Goal: Use online tool/utility: Utilize a website feature to perform a specific function

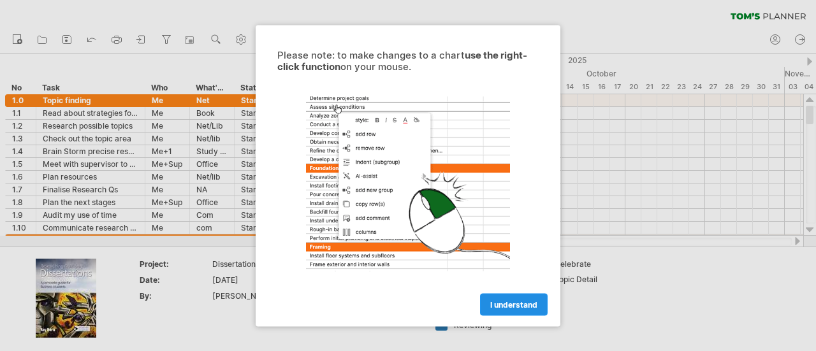
click at [514, 307] on span "I understand" at bounding box center [513, 305] width 47 height 10
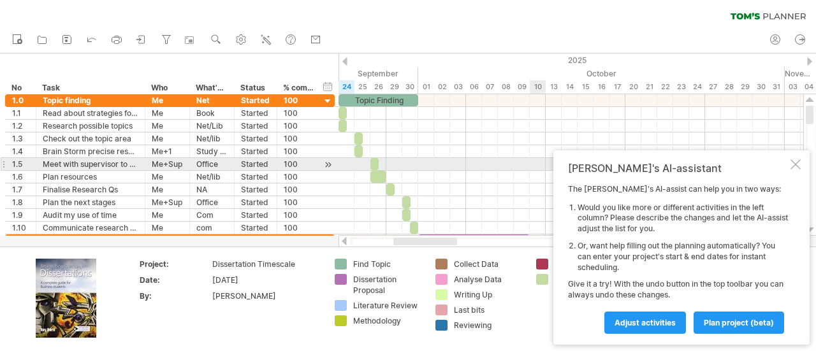
click at [797, 166] on div at bounding box center [795, 164] width 10 height 10
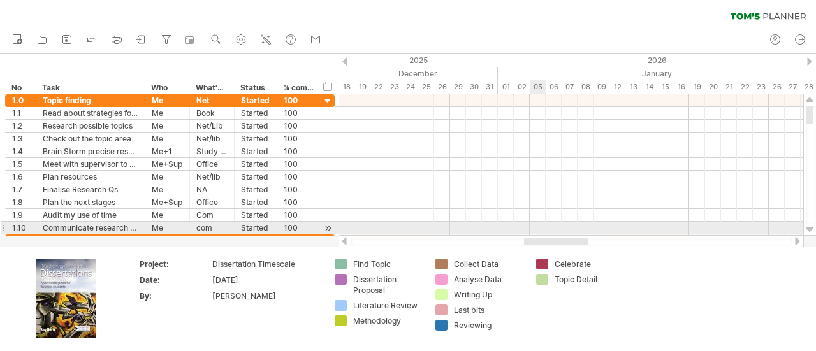
drag, startPoint x: 403, startPoint y: 244, endPoint x: 535, endPoint y: 229, distance: 133.4
click at [535, 229] on div "Trying to reach plan.tomsplanner.com Connected again... 0% clear filter new *" at bounding box center [408, 175] width 816 height 351
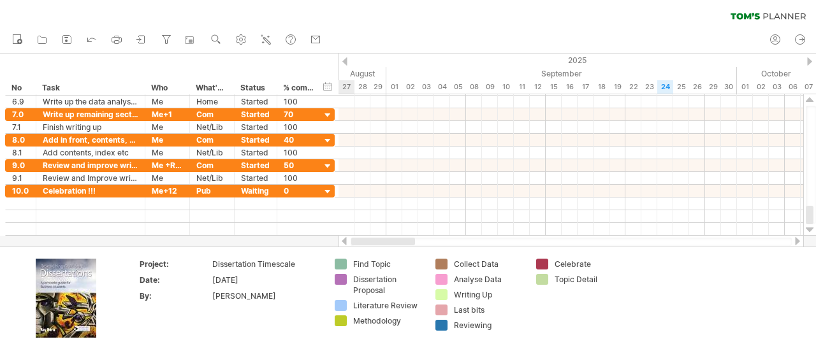
drag, startPoint x: 558, startPoint y: 244, endPoint x: 384, endPoint y: 236, distance: 174.1
click at [384, 236] on div at bounding box center [570, 241] width 465 height 13
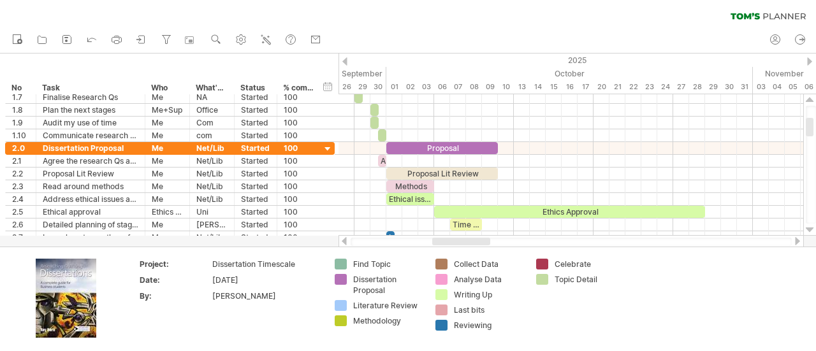
drag, startPoint x: 426, startPoint y: 245, endPoint x: 468, endPoint y: 245, distance: 42.7
click at [468, 245] on div at bounding box center [461, 242] width 58 height 8
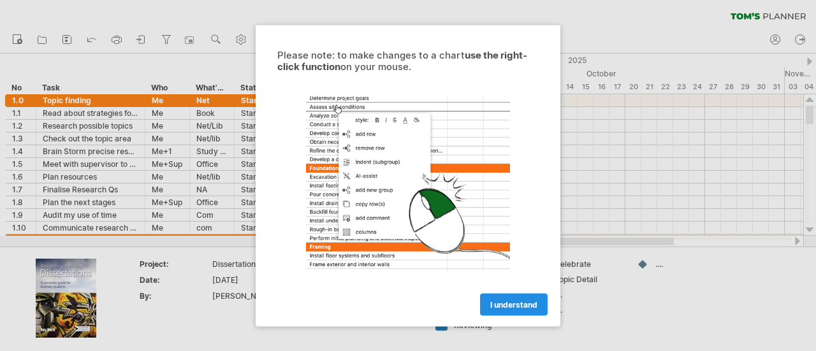
click at [502, 295] on link "I understand" at bounding box center [514, 304] width 68 height 22
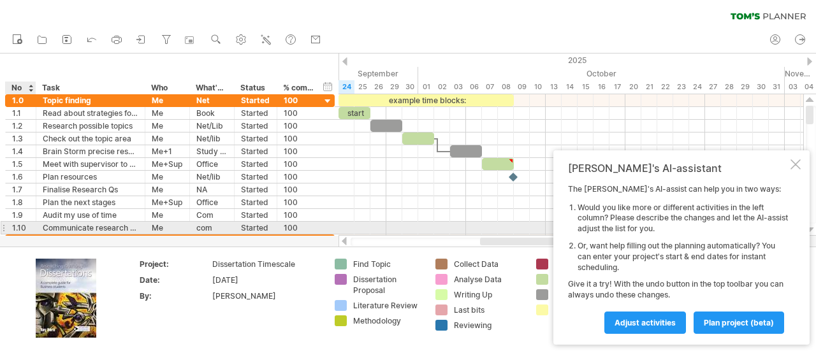
click at [20, 229] on div "1.10" at bounding box center [20, 228] width 17 height 12
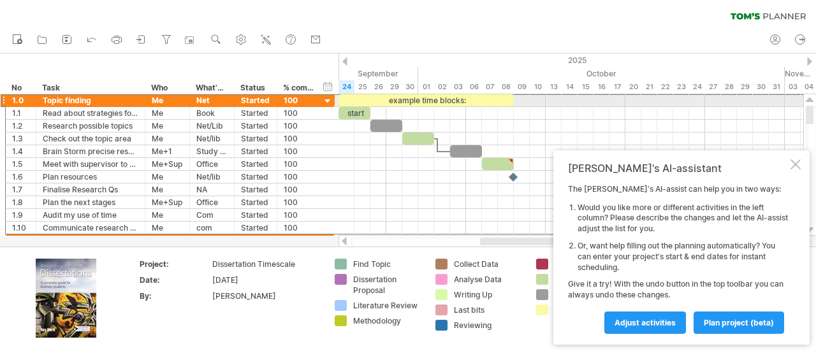
click at [3, 100] on div at bounding box center [3, 100] width 5 height 13
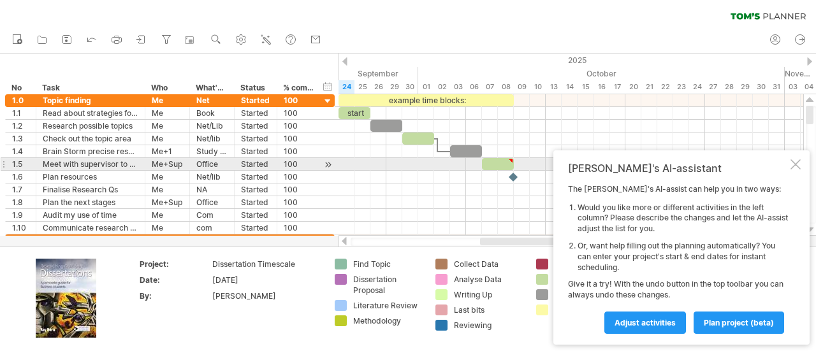
click at [792, 166] on div at bounding box center [795, 164] width 10 height 10
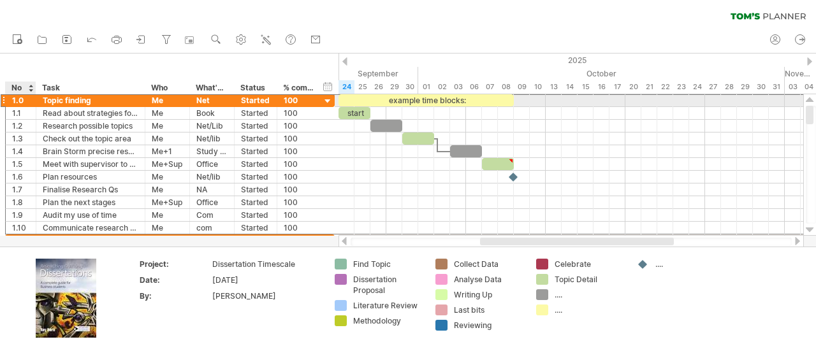
click at [17, 101] on div "1.0" at bounding box center [20, 100] width 17 height 12
click at [6, 101] on div "*** 1.0" at bounding box center [21, 100] width 31 height 12
click at [1, 101] on div at bounding box center [3, 100] width 5 height 13
